Goal: Task Accomplishment & Management: Manage account settings

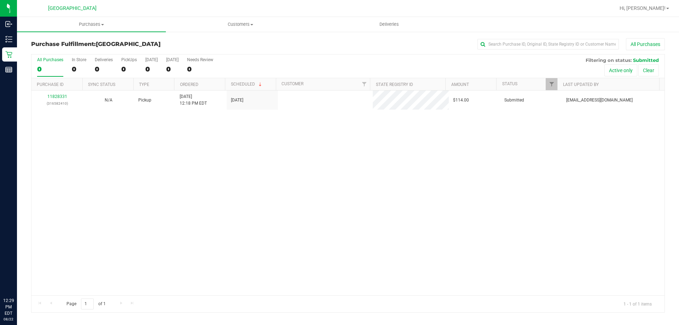
click at [195, 175] on div "11828331 (316582410) N/A Pickup [DATE] 12:18 PM EDT 8/22/2025 $114.00 Submitted…" at bounding box center [347, 192] width 633 height 205
click at [494, 228] on div "11828331 (316582410) N/A Pickup [DATE] 12:18 PM EDT 8/22/2025 $114.00 Submitted…" at bounding box center [347, 192] width 633 height 205
click at [217, 242] on div "11828331 (316582410) N/A Pickup [DATE] 12:18 PM EDT 8/22/2025 $114.00 Submitted…" at bounding box center [347, 192] width 633 height 205
drag, startPoint x: 371, startPoint y: 186, endPoint x: 227, endPoint y: 189, distance: 144.2
click at [370, 176] on div "11828522 (316586883) N/A Pickup [DATE] 12:41 PM EDT 8/22/2025 $55.00 Submitted …" at bounding box center [347, 192] width 633 height 205
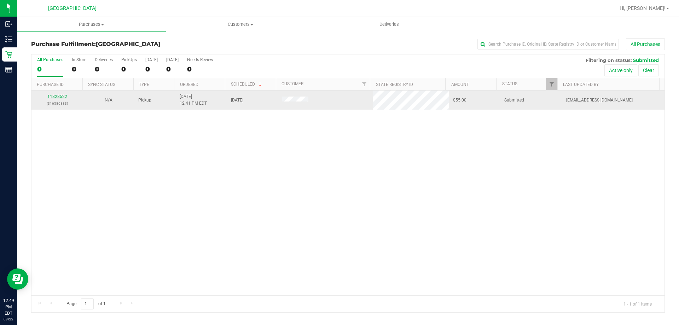
click at [57, 95] on link "11828522" at bounding box center [57, 96] width 20 height 5
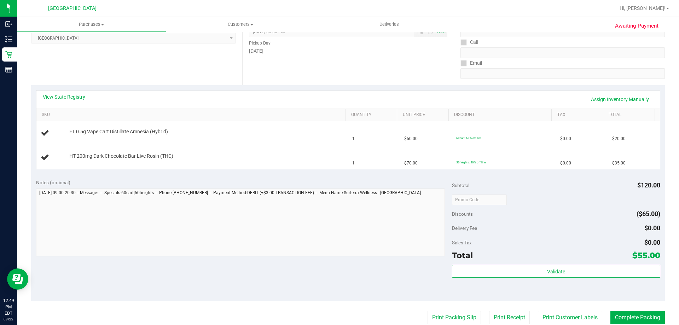
scroll to position [106, 0]
click at [294, 177] on div "Notes (optional) Subtotal $120.00 Discounts ($65.00) Delivery Fee $0.00 Sales T…" at bounding box center [347, 236] width 633 height 127
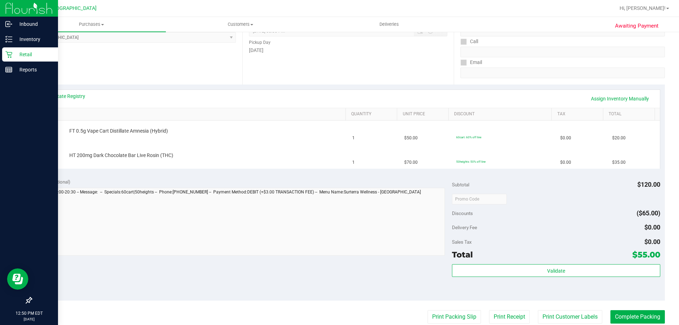
click at [8, 57] on icon at bounding box center [8, 54] width 7 height 7
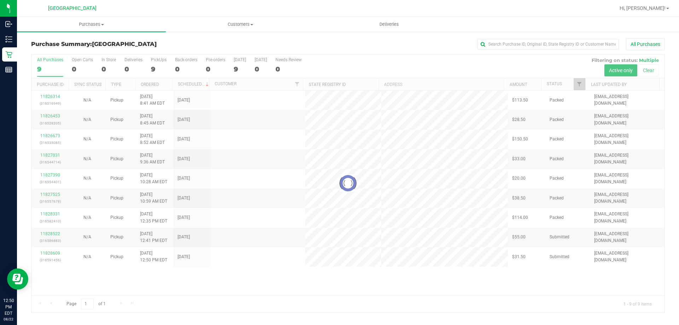
click at [143, 193] on div at bounding box center [347, 183] width 633 height 258
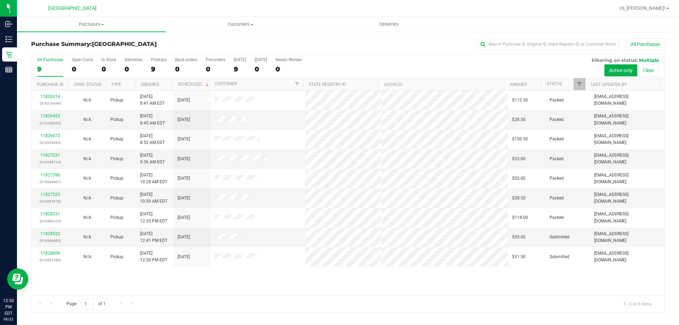
drag, startPoint x: 148, startPoint y: 332, endPoint x: 351, endPoint y: 301, distance: 204.6
click at [351, 302] on div "Page 1 of 1 1 - 9 of 9 items" at bounding box center [347, 303] width 633 height 17
drag, startPoint x: 335, startPoint y: 271, endPoint x: 327, endPoint y: 271, distance: 7.8
click at [336, 270] on div "11826314 (316516949) N/A Pickup [DATE] 8:41 AM EDT 8/22/2025 $113.50 Packed [EM…" at bounding box center [347, 192] width 633 height 205
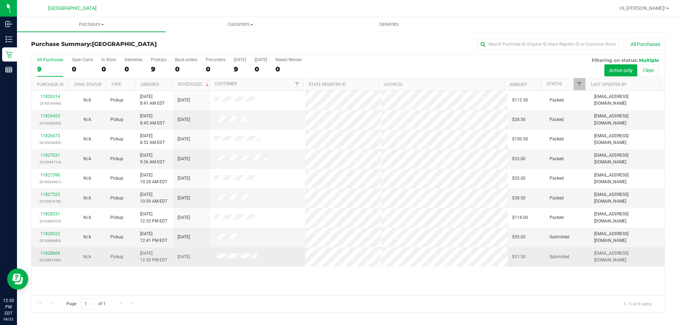
click at [60, 252] on div "11828609 (316591456)" at bounding box center [50, 256] width 29 height 13
click at [58, 253] on link "11828609" at bounding box center [50, 253] width 20 height 5
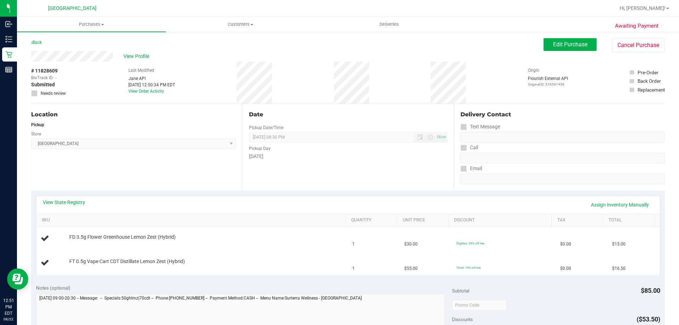
click at [172, 195] on div "View State Registry Assign Inventory Manually SKU Quantity Unit Price Discount …" at bounding box center [348, 234] width 624 height 79
click at [183, 198] on div "View State Registry Assign Inventory Manually" at bounding box center [347, 205] width 623 height 18
click at [181, 193] on div "View State Registry Assign Inventory Manually SKU Quantity Unit Price Discount …" at bounding box center [347, 234] width 633 height 89
click at [202, 200] on div "View State Registry Assign Inventory Manually" at bounding box center [348, 205] width 610 height 12
click at [199, 191] on div "View State Registry Assign Inventory Manually SKU Quantity Unit Price Discount …" at bounding box center [347, 234] width 633 height 89
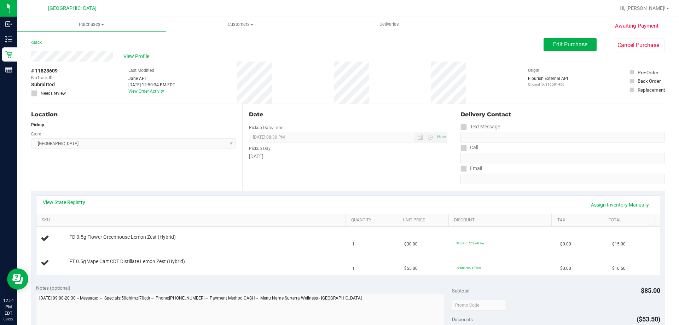
click at [199, 200] on div "View State Registry Assign Inventory Manually" at bounding box center [348, 205] width 610 height 12
click at [198, 193] on div "View State Registry Assign Inventory Manually SKU Quantity Unit Price Discount …" at bounding box center [347, 234] width 633 height 89
click at [199, 196] on div "View State Registry Assign Inventory Manually" at bounding box center [347, 205] width 623 height 18
click at [198, 195] on div "View State Registry Assign Inventory Manually SKU Quantity Unit Price Discount …" at bounding box center [347, 234] width 633 height 89
click at [198, 201] on div "View State Registry Assign Inventory Manually" at bounding box center [348, 205] width 610 height 12
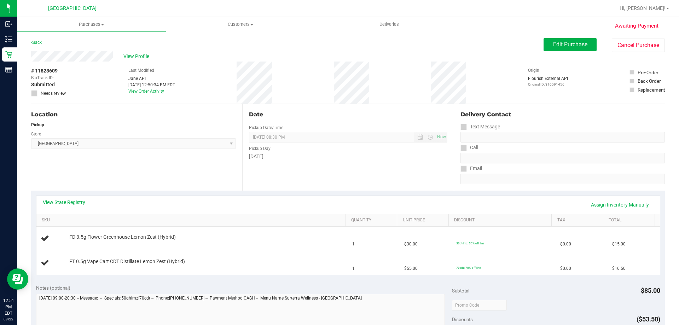
click at [195, 194] on div "View State Registry Assign Inventory Manually SKU Quantity Unit Price Discount …" at bounding box center [347, 234] width 633 height 89
click at [196, 199] on div "View State Registry Assign Inventory Manually" at bounding box center [348, 205] width 610 height 12
click at [195, 192] on div "View State Registry Assign Inventory Manually SKU Quantity Unit Price Discount …" at bounding box center [347, 234] width 633 height 89
click at [196, 199] on div "View State Registry Assign Inventory Manually" at bounding box center [348, 205] width 610 height 12
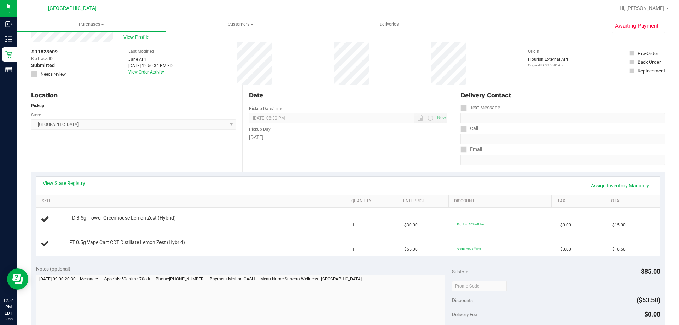
scroll to position [35, 0]
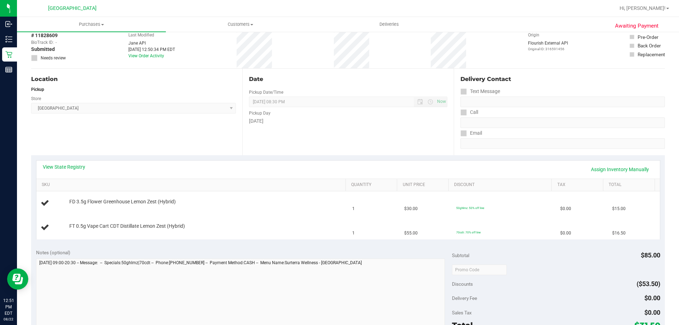
click at [274, 168] on div "View State Registry Assign Inventory Manually" at bounding box center [348, 169] width 610 height 12
click at [202, 173] on div "View State Registry Assign Inventory Manually" at bounding box center [348, 169] width 610 height 12
click at [201, 172] on div "View State Registry Assign Inventory Manually" at bounding box center [348, 169] width 610 height 12
click at [200, 169] on div "View State Registry Assign Inventory Manually" at bounding box center [348, 169] width 610 height 12
click at [200, 168] on div "View State Registry Assign Inventory Manually" at bounding box center [348, 169] width 610 height 12
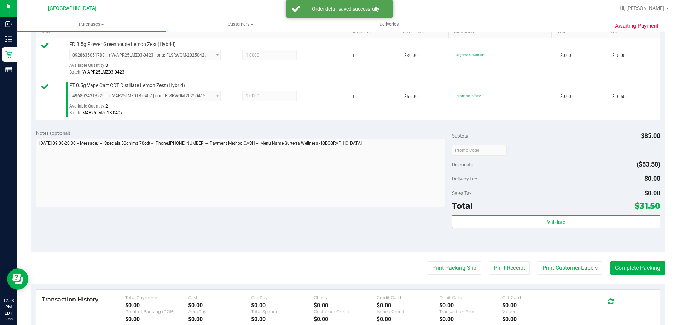
scroll to position [247, 0]
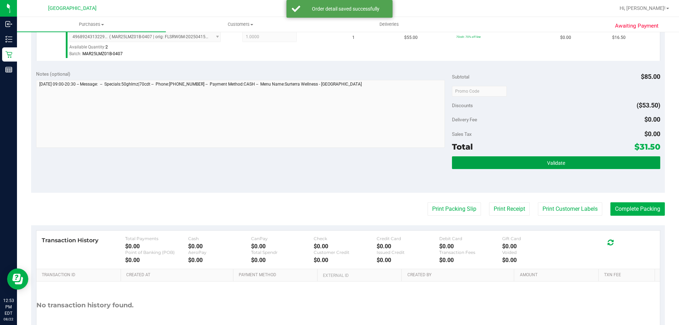
click at [495, 155] on div "Subtotal $85.00 Discounts ($53.50) Delivery Fee $0.00 Sales Tax $0.00 Total $31…" at bounding box center [556, 129] width 208 height 118
click at [479, 157] on button "Validate" at bounding box center [556, 162] width 208 height 13
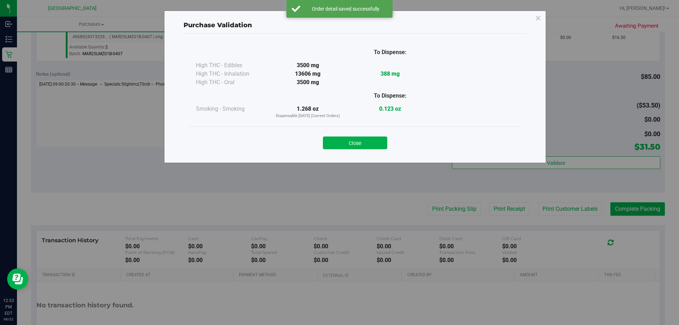
drag, startPoint x: 334, startPoint y: 141, endPoint x: 342, endPoint y: 139, distance: 8.4
click at [335, 141] on button "Close" at bounding box center [355, 142] width 64 height 13
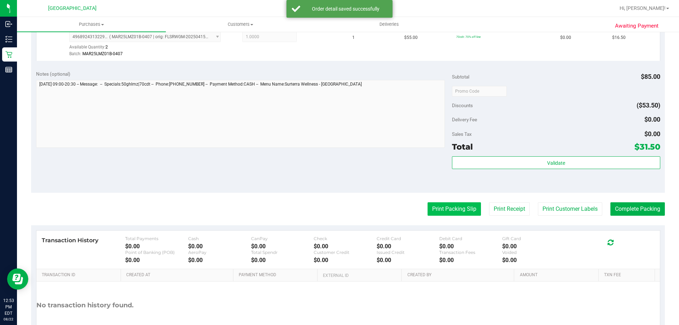
click at [462, 212] on button "Print Packing Slip" at bounding box center [453, 208] width 53 height 13
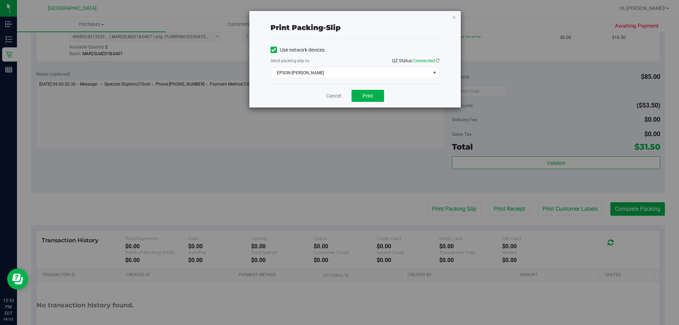
click at [375, 102] on div "Cancel Print" at bounding box center [354, 96] width 169 height 24
click at [374, 98] on button "Print" at bounding box center [367, 96] width 33 height 12
click at [332, 98] on link "Cancel" at bounding box center [333, 95] width 15 height 7
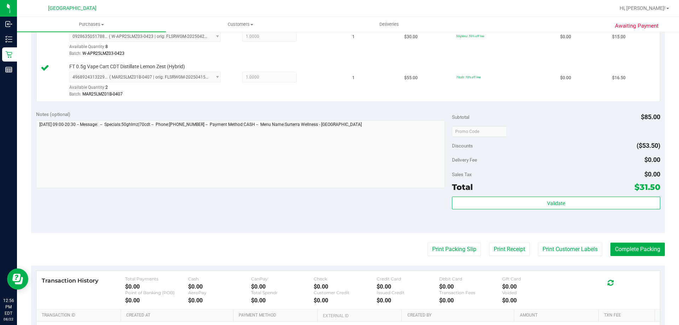
scroll to position [198, 0]
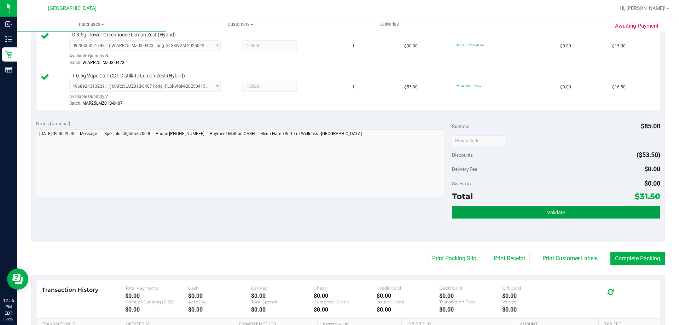
click at [547, 210] on span "Validate" at bounding box center [556, 213] width 18 height 6
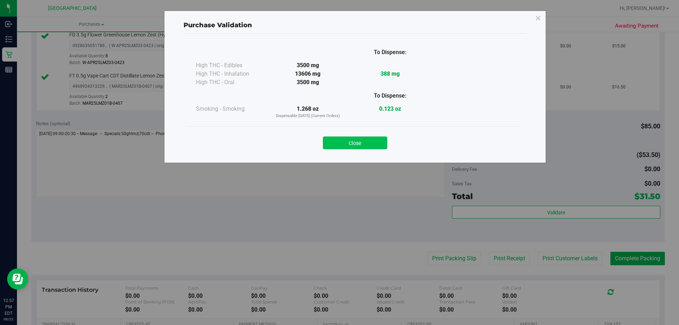
click at [366, 145] on button "Close" at bounding box center [355, 142] width 64 height 13
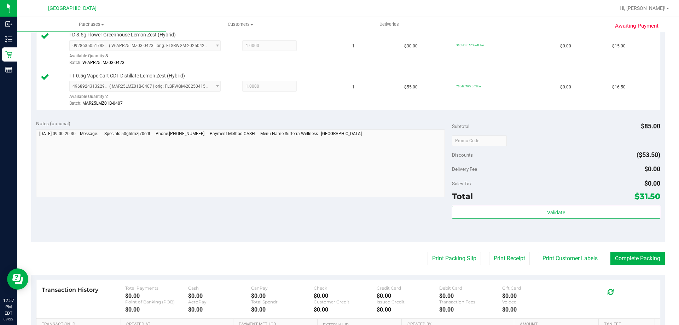
click at [623, 271] on purchase-details "Back Edit Purchase Cancel Purchase View Profile # 11828609 BioTrack ID: - Submi…" at bounding box center [347, 123] width 633 height 567
click at [627, 259] on button "Complete Packing" at bounding box center [637, 258] width 54 height 13
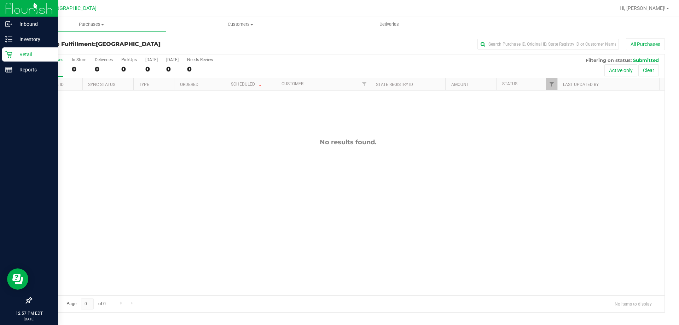
click at [1, 52] on link "Retail" at bounding box center [29, 54] width 58 height 15
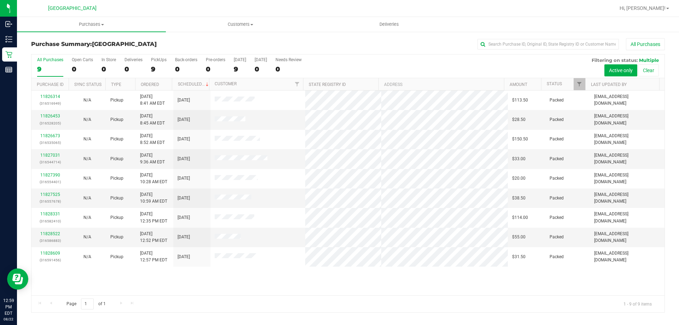
click at [212, 296] on div "Page 1 of 1 1 - 9 of 9 items" at bounding box center [347, 303] width 633 height 17
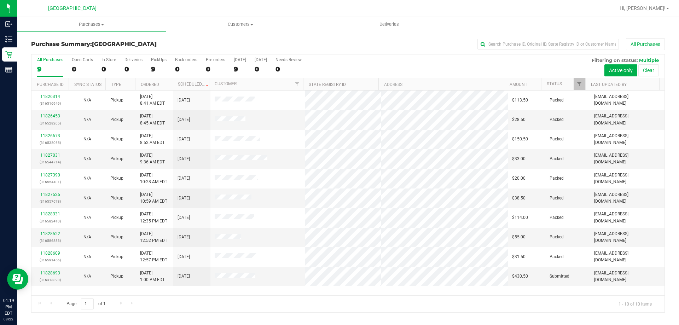
click at [183, 45] on h3 "Purchase Summary: [GEOGRAPHIC_DATA]" at bounding box center [136, 44] width 211 height 6
click at [55, 270] on link "11828693" at bounding box center [50, 272] width 20 height 5
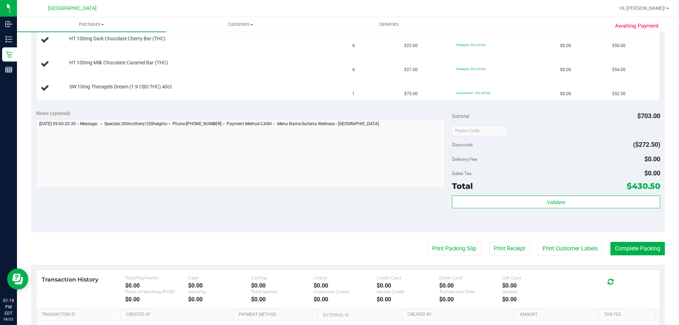
scroll to position [247, 0]
click at [407, 209] on div "Notes (optional) Subtotal $703.00 Discounts ($272.50) Delivery Fee $0.00 Sales …" at bounding box center [347, 167] width 633 height 127
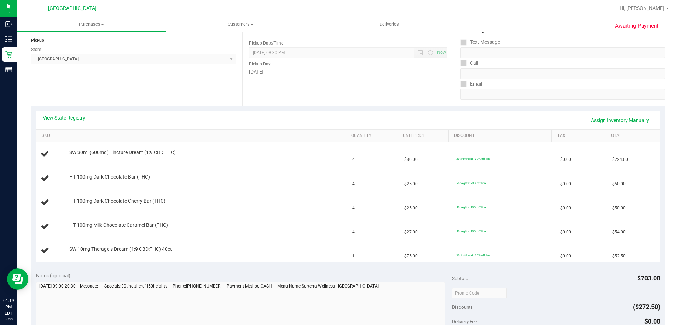
scroll to position [0, 0]
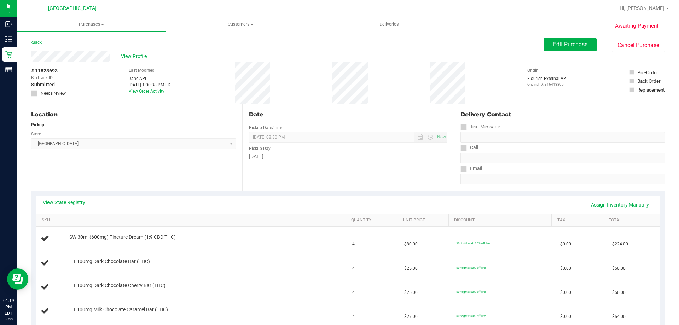
click at [389, 175] on div "Date Pickup Date/Time [DATE] Now [DATE] 08:30 PM Now Pickup Day [DATE]" at bounding box center [347, 147] width 211 height 87
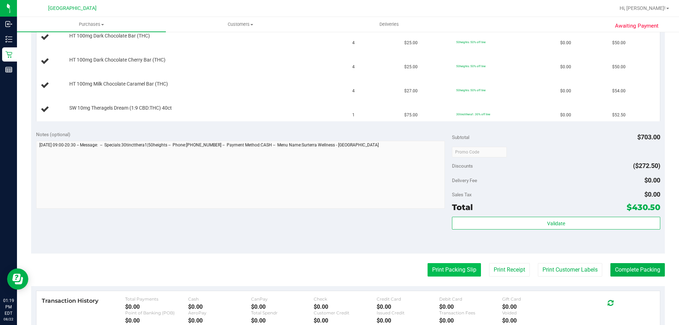
scroll to position [247, 0]
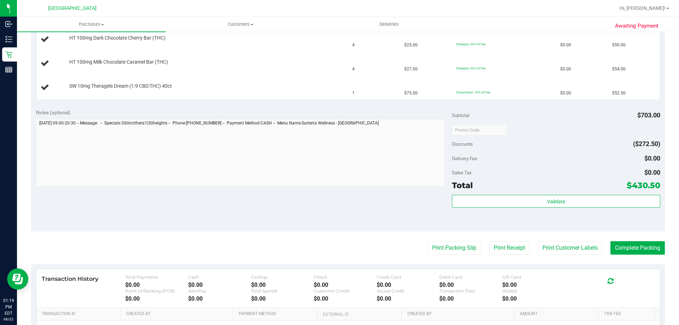
click at [421, 226] on div "Notes (optional) Subtotal $703.00 Discounts ($272.50) Delivery Fee $0.00 Sales …" at bounding box center [347, 167] width 633 height 127
click at [612, 215] on div "Validate" at bounding box center [556, 211] width 208 height 32
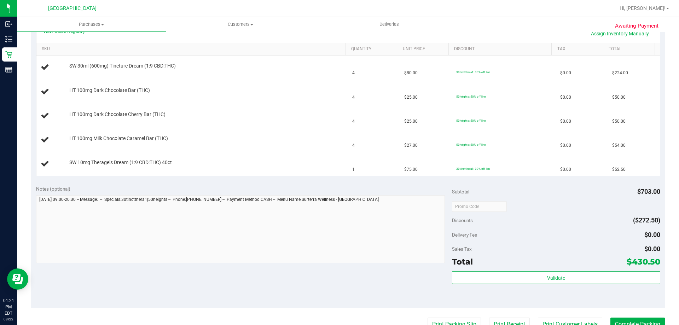
scroll to position [212, 0]
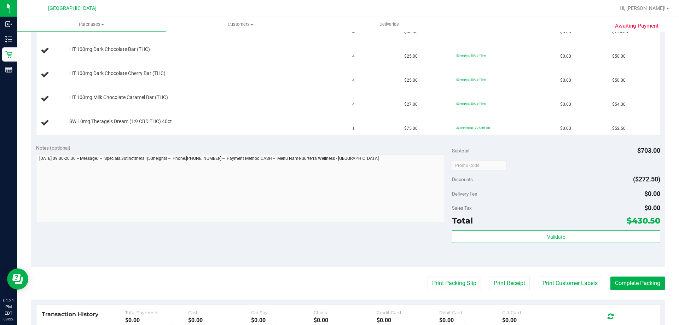
click at [413, 230] on div "Notes (optional) Subtotal $703.00 Discounts ($272.50) Delivery Fee $0.00 Sales …" at bounding box center [347, 203] width 633 height 127
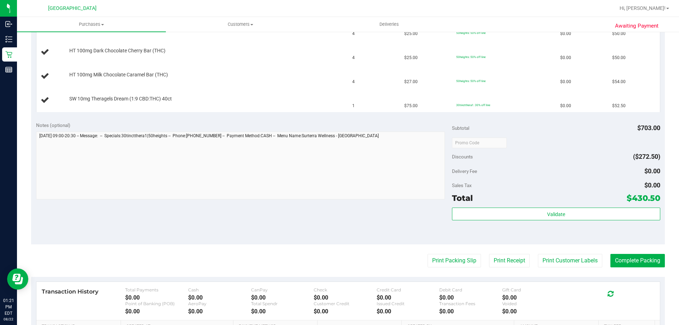
scroll to position [247, 0]
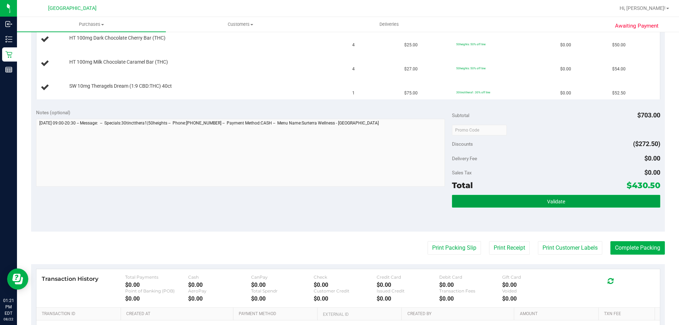
click at [485, 205] on button "Validate" at bounding box center [556, 201] width 208 height 13
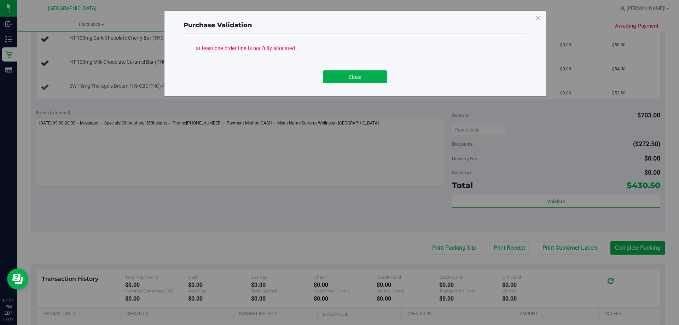
click at [364, 81] on button "Close" at bounding box center [355, 76] width 64 height 13
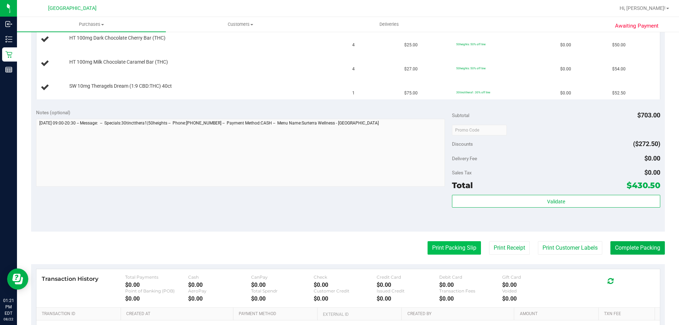
click at [438, 243] on button "Print Packing Slip" at bounding box center [453, 247] width 53 height 13
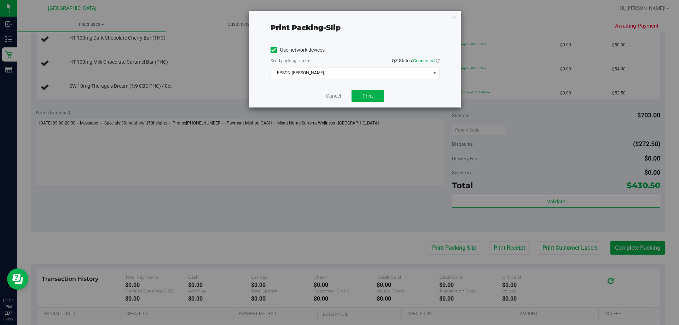
click at [361, 88] on div "Cancel Print" at bounding box center [354, 96] width 169 height 24
drag, startPoint x: 362, startPoint y: 92, endPoint x: 365, endPoint y: 89, distance: 4.0
click at [362, 93] on button "Print" at bounding box center [367, 96] width 33 height 12
click at [453, 17] on icon "button" at bounding box center [453, 17] width 5 height 8
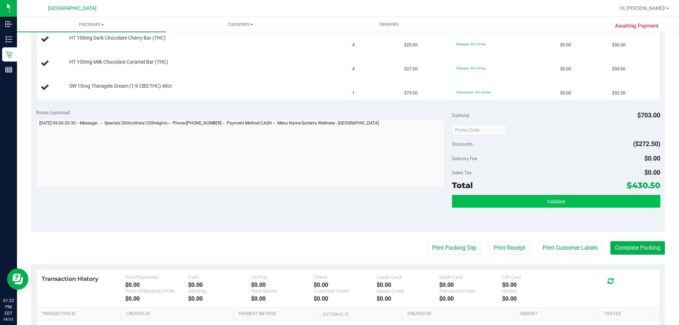
click at [427, 241] on button "Print Packing Slip" at bounding box center [453, 247] width 53 height 13
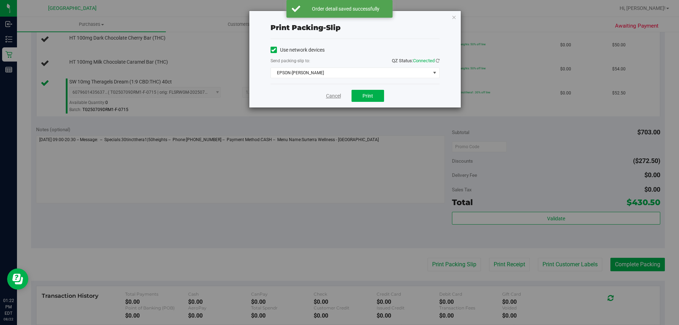
click at [329, 99] on link "Cancel" at bounding box center [333, 95] width 15 height 7
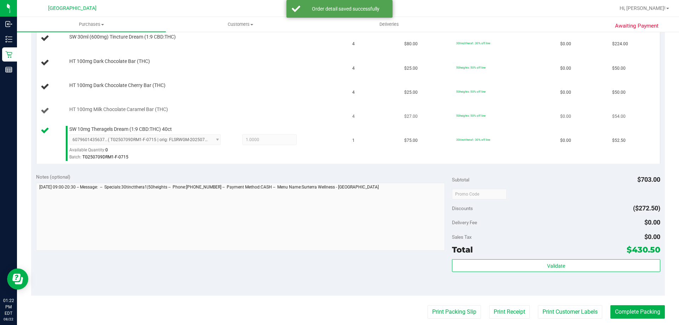
click at [311, 110] on div "HT 100mg Milk Chocolate Caramel Bar (THC)" at bounding box center [204, 109] width 276 height 7
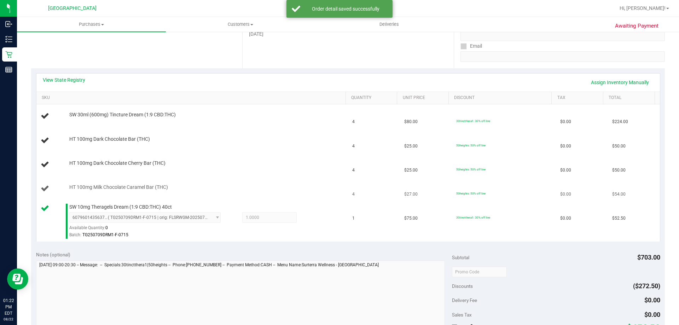
scroll to position [122, 0]
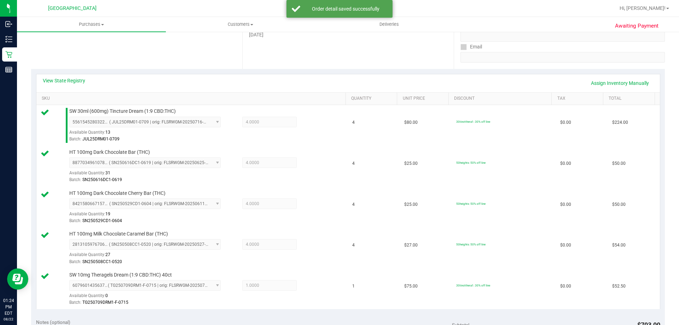
drag, startPoint x: 424, startPoint y: 48, endPoint x: 300, endPoint y: 259, distance: 245.4
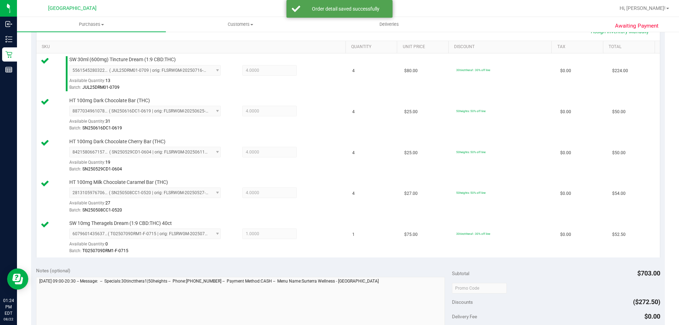
scroll to position [298, 0]
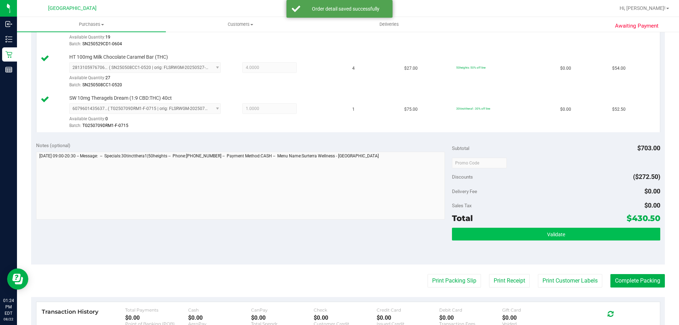
click at [485, 227] on div "Subtotal $703.00 Discounts ($272.50) Delivery Fee $0.00 Sales Tax $0.00 Total $…" at bounding box center [556, 201] width 208 height 118
click at [485, 229] on button "Validate" at bounding box center [556, 234] width 208 height 13
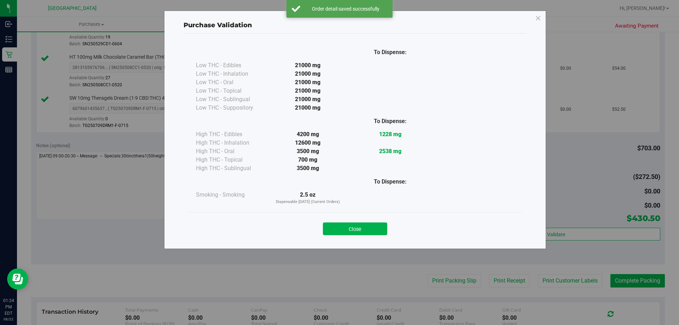
click at [353, 223] on button "Close" at bounding box center [355, 228] width 64 height 13
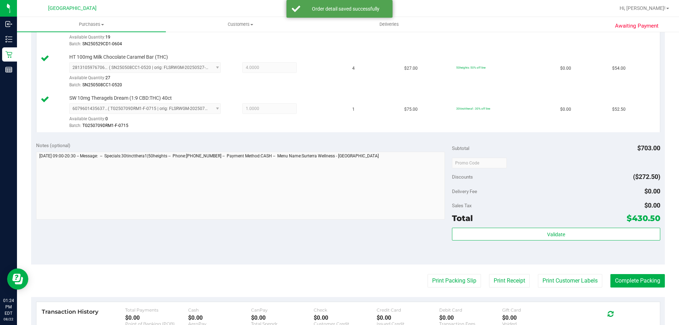
click at [441, 269] on purchase-details "Back Edit Purchase Cancel Purchase View Profile # 11828693 BioTrack ID: - Submi…" at bounding box center [347, 84] width 633 height 689
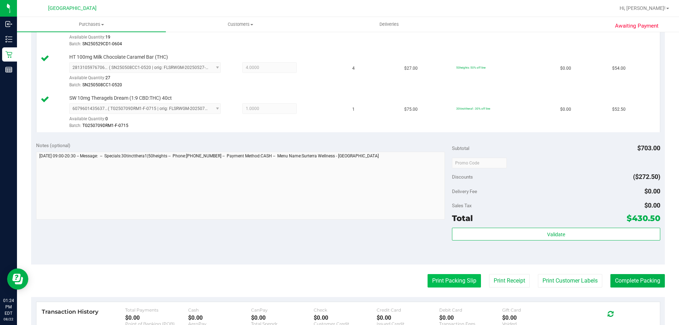
click at [449, 279] on button "Print Packing Slip" at bounding box center [453, 280] width 53 height 13
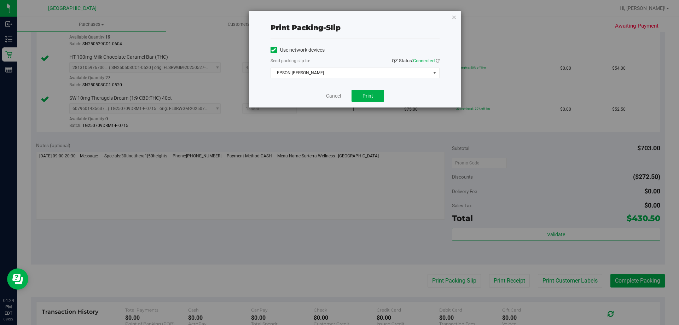
drag, startPoint x: 452, startPoint y: 19, endPoint x: 453, endPoint y: 36, distance: 17.7
click at [453, 19] on icon "button" at bounding box center [453, 17] width 5 height 8
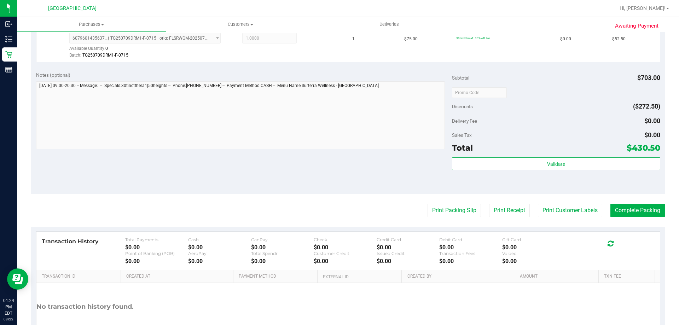
scroll to position [369, 0]
click at [445, 221] on purchase-details "Back Edit Purchase Cancel Purchase View Profile # 11828693 BioTrack ID: - Submi…" at bounding box center [347, 13] width 633 height 689
click at [447, 207] on button "Print Packing Slip" at bounding box center [453, 209] width 53 height 13
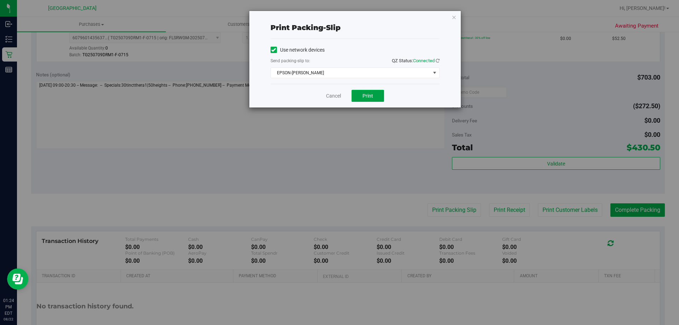
click at [377, 96] on button "Print" at bounding box center [367, 96] width 33 height 12
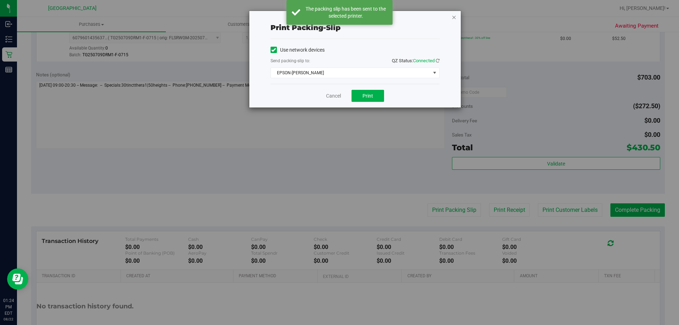
click at [453, 18] on icon "button" at bounding box center [453, 17] width 5 height 8
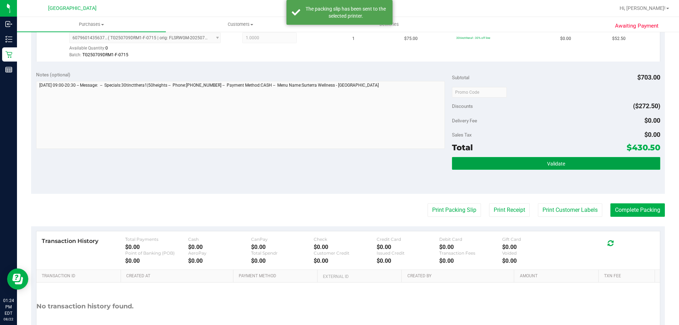
click at [531, 165] on button "Validate" at bounding box center [556, 163] width 208 height 13
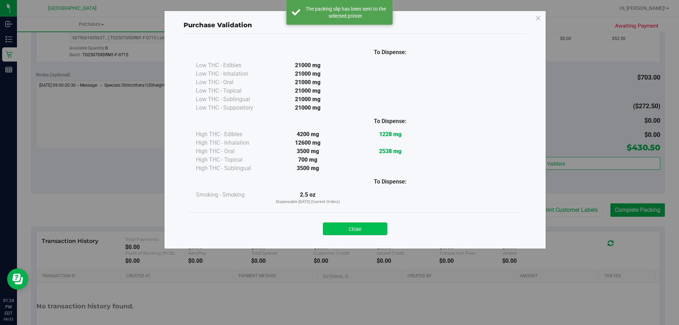
click at [368, 223] on button "Close" at bounding box center [355, 228] width 64 height 13
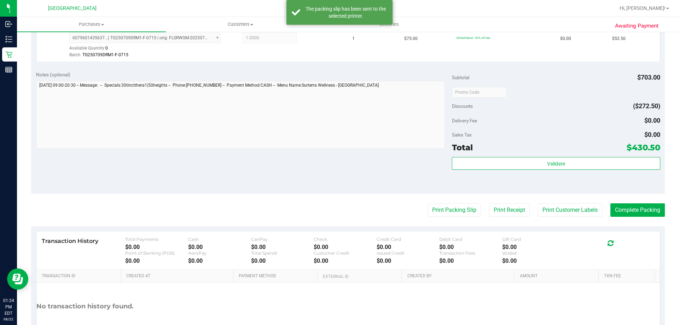
drag, startPoint x: 632, startPoint y: 186, endPoint x: 635, endPoint y: 189, distance: 4.3
click at [633, 186] on div "Validate" at bounding box center [556, 173] width 208 height 32
click at [638, 212] on button "Complete Packing" at bounding box center [637, 209] width 54 height 13
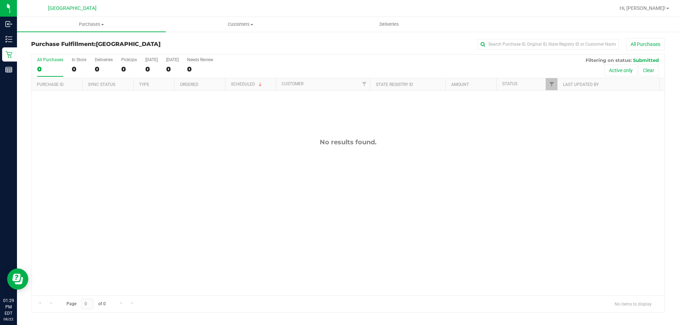
click at [90, 197] on div "No results found." at bounding box center [347, 216] width 633 height 252
click at [225, 168] on div "No results found." at bounding box center [347, 216] width 633 height 252
click at [102, 23] on span "Purchases" at bounding box center [91, 24] width 149 height 6
click at [89, 52] on li "Fulfillment" at bounding box center [91, 51] width 149 height 8
